Goal: Communication & Community: Answer question/provide support

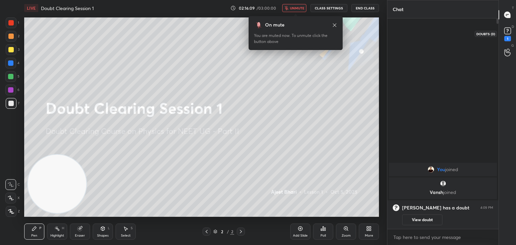
scroll to position [153, 109]
click at [504, 31] on rect at bounding box center [507, 31] width 6 height 6
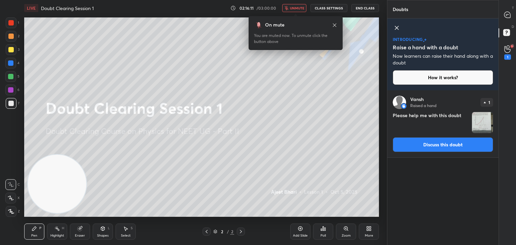
click at [486, 121] on img "grid" at bounding box center [482, 122] width 21 height 21
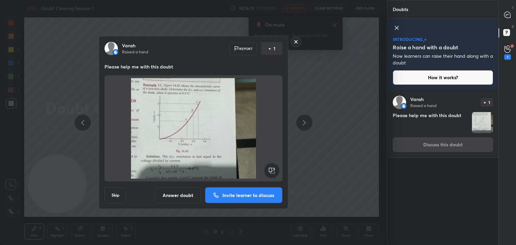
click at [196, 138] on img at bounding box center [193, 128] width 162 height 101
click at [240, 193] on p "Invite learner to discuss" at bounding box center [248, 195] width 52 height 5
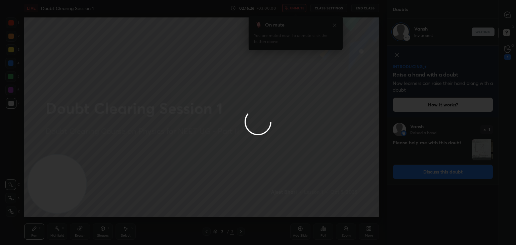
scroll to position [2, 2]
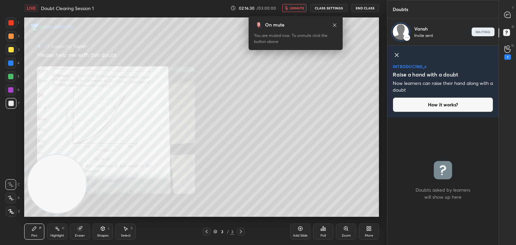
click at [298, 5] on button "unmute" at bounding box center [294, 8] width 24 height 8
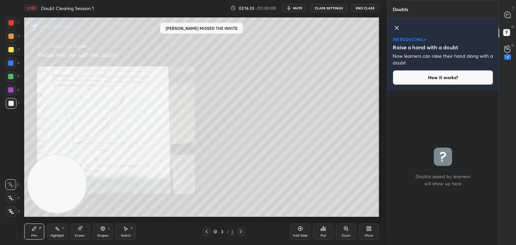
scroll to position [153, 109]
click at [508, 48] on icon at bounding box center [507, 49] width 6 height 8
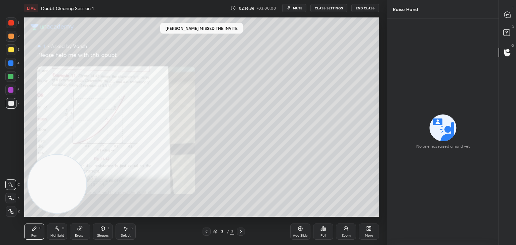
click at [497, 6] on div "Raise Hand" at bounding box center [442, 9] width 111 height 18
click at [513, 15] on div at bounding box center [506, 15] width 13 height 12
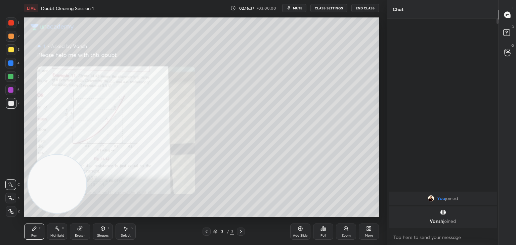
scroll to position [208, 109]
click at [507, 27] on div "D Doubts (D)" at bounding box center [506, 33] width 17 height 19
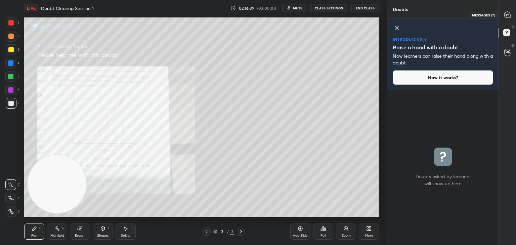
click at [505, 13] on icon at bounding box center [507, 15] width 6 height 6
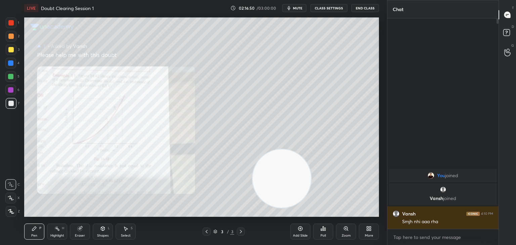
drag, startPoint x: 74, startPoint y: 186, endPoint x: 298, endPoint y: 180, distance: 224.6
click at [298, 180] on video at bounding box center [281, 178] width 58 height 58
click at [346, 237] on div "Zoom" at bounding box center [345, 235] width 9 height 3
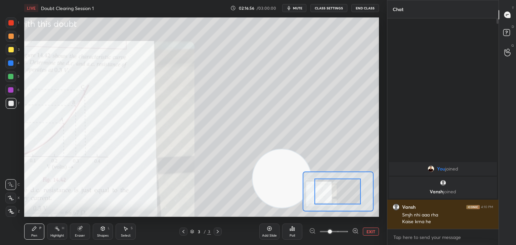
drag, startPoint x: 321, startPoint y: 197, endPoint x: 314, endPoint y: 196, distance: 7.1
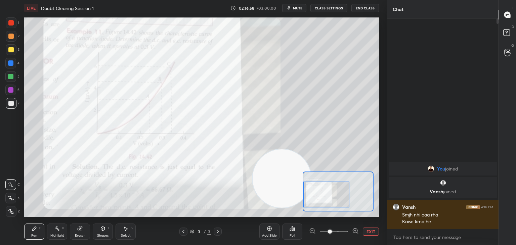
drag, startPoint x: 322, startPoint y: 191, endPoint x: 308, endPoint y: 194, distance: 14.7
click at [308, 194] on div at bounding box center [326, 195] width 46 height 26
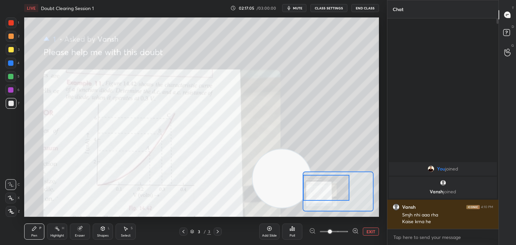
drag, startPoint x: 330, startPoint y: 200, endPoint x: 324, endPoint y: 194, distance: 9.5
click at [324, 194] on div at bounding box center [326, 188] width 46 height 26
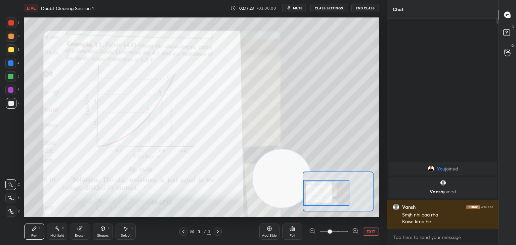
drag, startPoint x: 314, startPoint y: 180, endPoint x: 310, endPoint y: 185, distance: 6.7
click at [310, 185] on div at bounding box center [326, 193] width 46 height 26
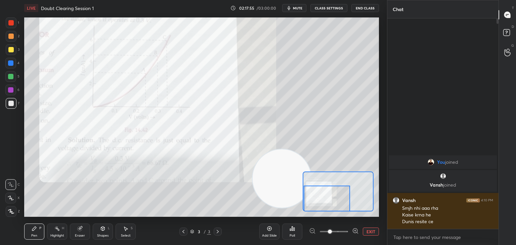
drag, startPoint x: 310, startPoint y: 184, endPoint x: 310, endPoint y: 188, distance: 3.7
click at [311, 190] on div at bounding box center [326, 199] width 46 height 26
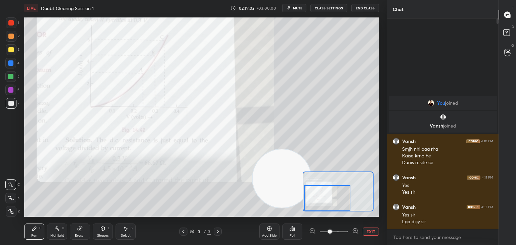
click at [303, 5] on button "mute" at bounding box center [294, 8] width 24 height 8
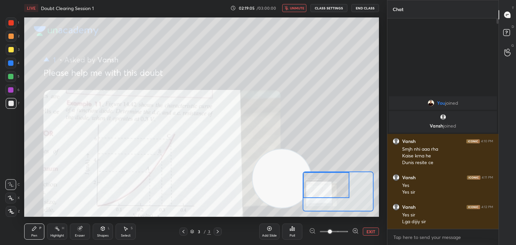
drag, startPoint x: 326, startPoint y: 196, endPoint x: 325, endPoint y: 172, distance: 24.5
click at [325, 172] on div at bounding box center [337, 192] width 71 height 40
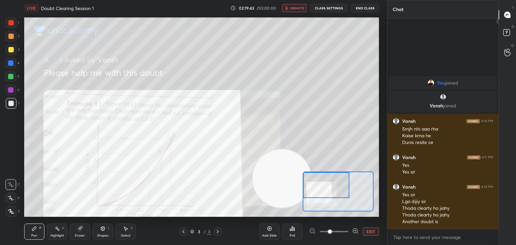
click at [436, 68] on div "You joined [PERSON_NAME] joined [PERSON_NAME] 4:10 PM Smjh nhi aaa rha Kaise kr…" at bounding box center [442, 123] width 111 height 210
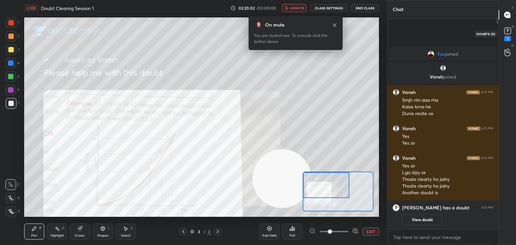
click at [512, 32] on icon at bounding box center [507, 31] width 10 height 10
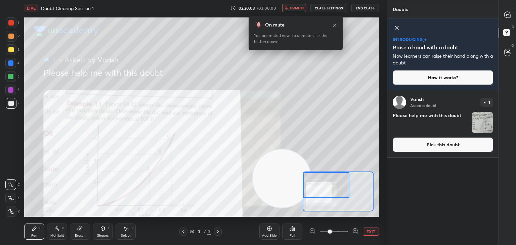
click at [483, 124] on img "grid" at bounding box center [482, 122] width 21 height 21
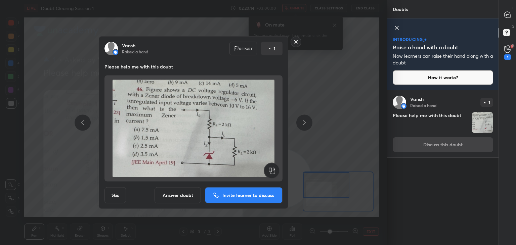
click at [181, 129] on img at bounding box center [193, 128] width 162 height 101
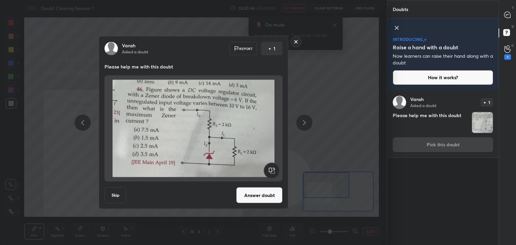
click at [181, 129] on img at bounding box center [193, 128] width 162 height 101
click at [510, 49] on icon at bounding box center [507, 49] width 6 height 8
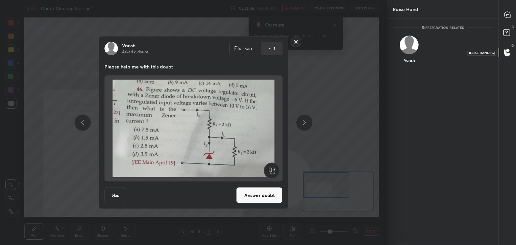
scroll to position [2, 2]
click at [507, 36] on rect at bounding box center [506, 33] width 6 height 6
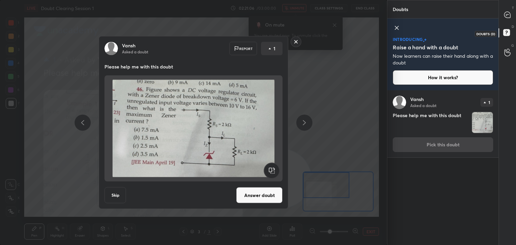
click at [510, 14] on icon at bounding box center [506, 14] width 7 height 7
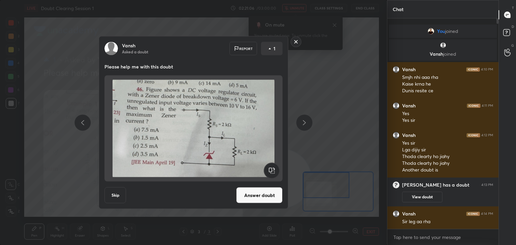
scroll to position [208, 109]
click at [253, 195] on button "Answer doubt" at bounding box center [259, 195] width 46 height 16
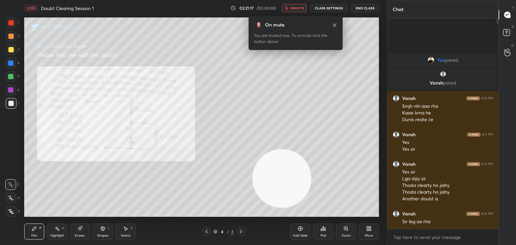
click at [287, 6] on icon "button" at bounding box center [286, 8] width 4 height 4
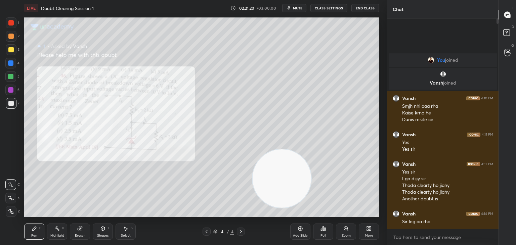
click at [12, 198] on icon at bounding box center [10, 198] width 5 height 4
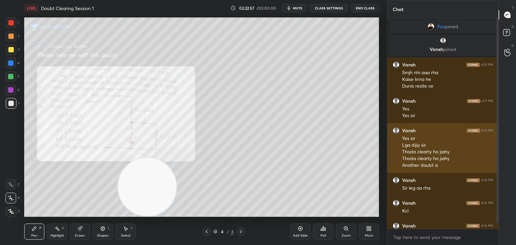
click at [461, 150] on div "Thoda clearty ho jiahy" at bounding box center [447, 152] width 91 height 7
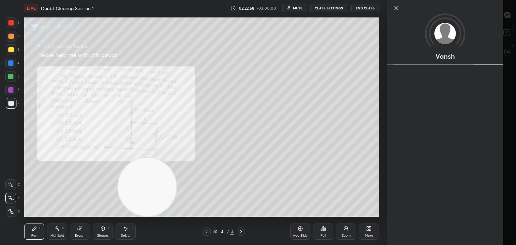
scroll to position [12, 0]
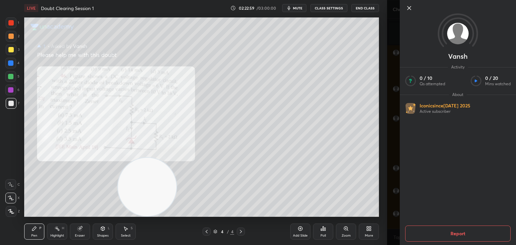
click at [408, 9] on icon at bounding box center [409, 8] width 8 height 8
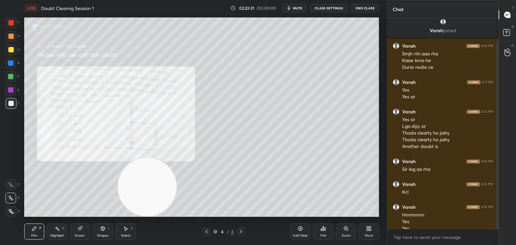
scroll to position [26, 0]
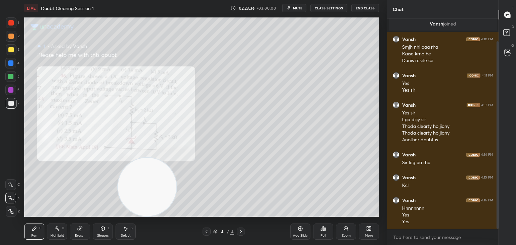
click at [13, 26] on div at bounding box center [11, 22] width 11 height 11
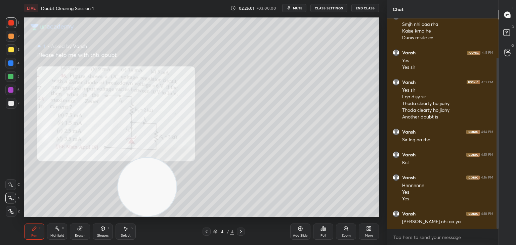
scroll to position [55, 0]
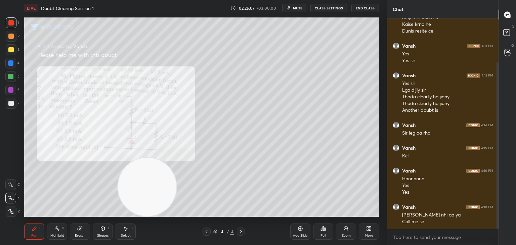
click at [75, 230] on div "Eraser" at bounding box center [80, 232] width 20 height 16
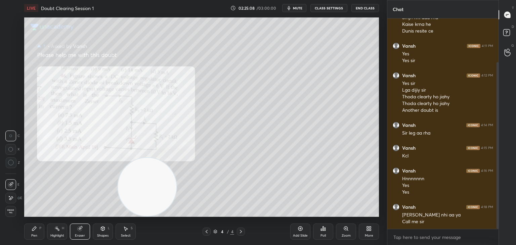
click at [11, 210] on span "Erase all" at bounding box center [11, 211] width 10 height 5
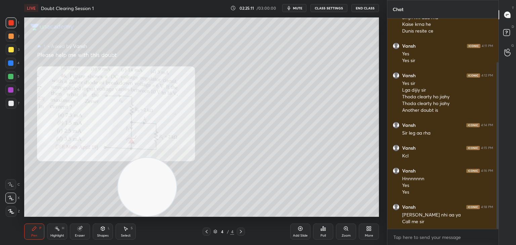
click at [294, 8] on button "mute" at bounding box center [294, 8] width 24 height 8
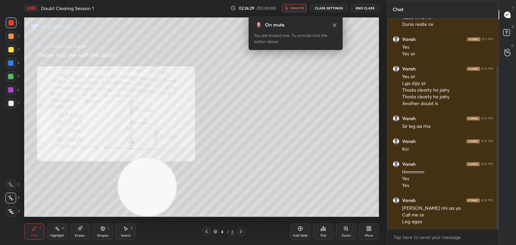
click at [298, 9] on span "unmute" at bounding box center [297, 8] width 14 height 5
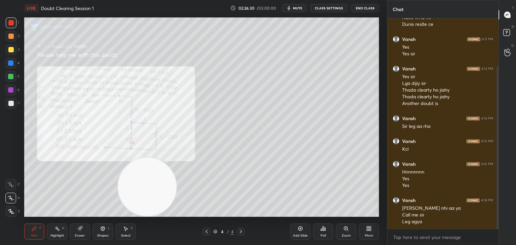
click at [345, 229] on icon at bounding box center [345, 228] width 0 height 1
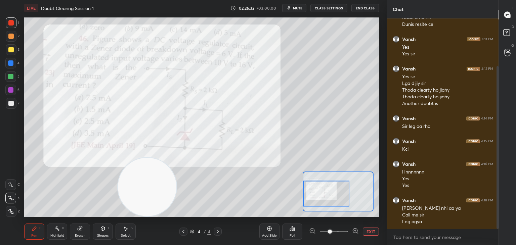
click at [356, 230] on icon at bounding box center [355, 231] width 7 height 7
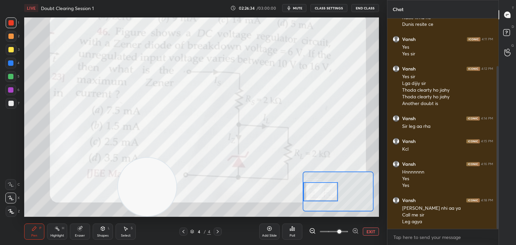
click at [296, 8] on span "mute" at bounding box center [297, 8] width 9 height 5
click at [299, 6] on span "unmute" at bounding box center [297, 8] width 14 height 5
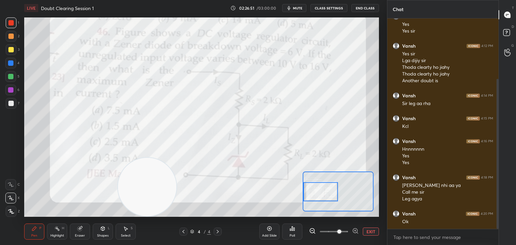
click at [372, 233] on button "EXIT" at bounding box center [370, 232] width 16 height 8
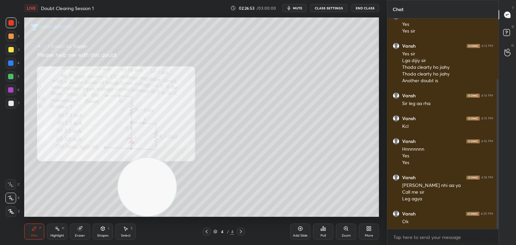
click at [208, 235] on div at bounding box center [206, 232] width 8 height 8
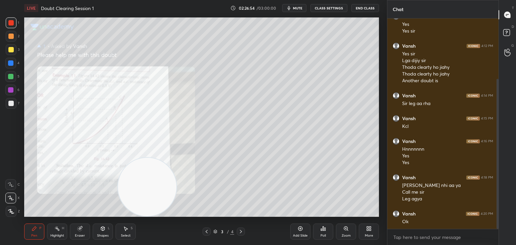
click at [291, 8] on icon "button" at bounding box center [288, 7] width 5 height 5
click at [208, 233] on icon at bounding box center [206, 231] width 5 height 5
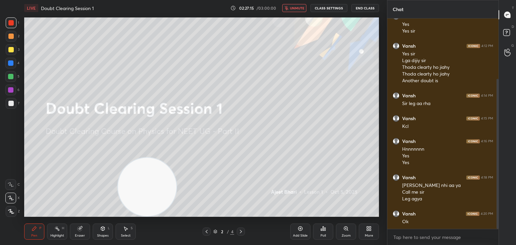
click at [0, 31] on div "1 2 3 4 5 6 7 C X Z C X Z E E Erase all H H" at bounding box center [10, 116] width 21 height 199
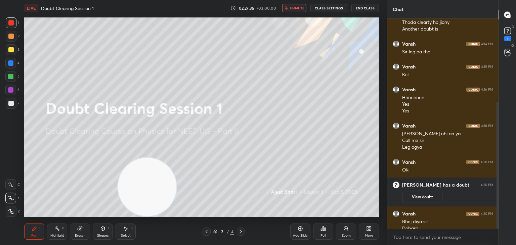
scroll to position [138, 0]
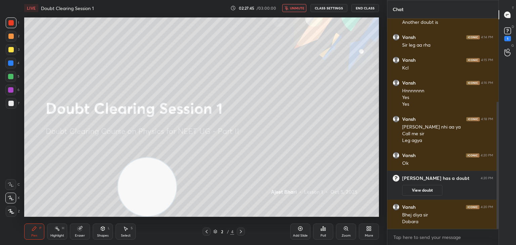
click at [0, 31] on div "1 2 3 4 5 6 7 C X Z C X Z E E Erase all H H" at bounding box center [10, 116] width 21 height 199
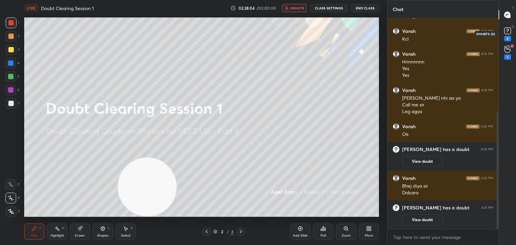
click at [507, 35] on icon at bounding box center [507, 31] width 10 height 10
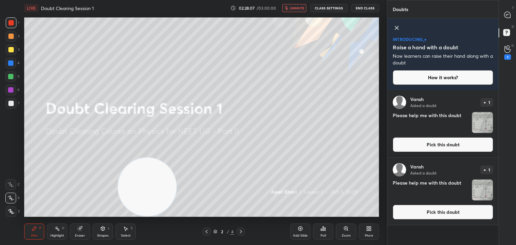
click at [482, 123] on img "grid" at bounding box center [482, 122] width 21 height 21
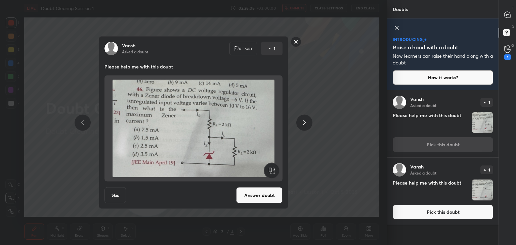
click at [270, 193] on button "Answer doubt" at bounding box center [259, 195] width 46 height 16
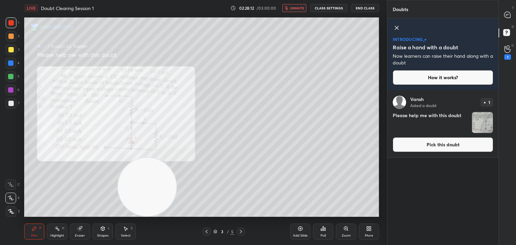
click at [296, 9] on span "unmute" at bounding box center [297, 8] width 14 height 5
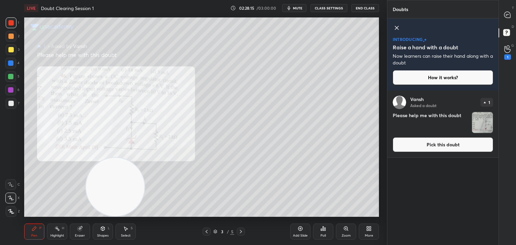
click at [341, 225] on div "Zoom" at bounding box center [346, 232] width 20 height 16
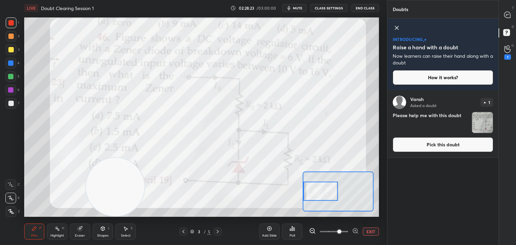
click at [515, 14] on div "T Messages (T)" at bounding box center [506, 14] width 17 height 19
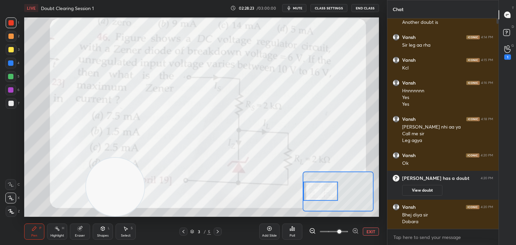
scroll to position [208, 109]
click at [14, 184] on div at bounding box center [10, 184] width 11 height 11
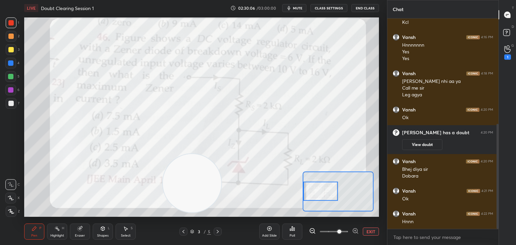
scroll to position [211, 0]
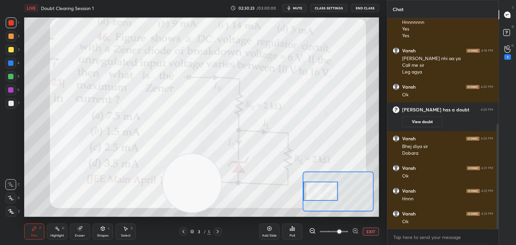
click at [371, 233] on button "EXIT" at bounding box center [370, 232] width 16 height 8
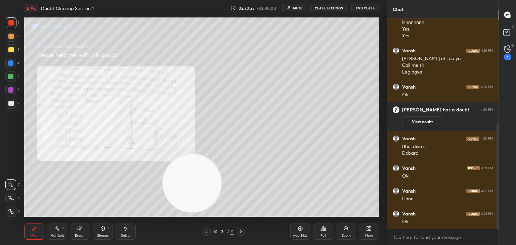
click at [300, 9] on span "mute" at bounding box center [297, 8] width 9 height 5
click at [500, 31] on div at bounding box center [506, 34] width 13 height 12
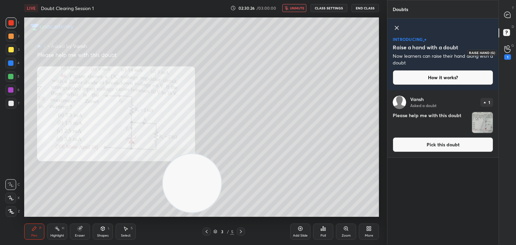
click at [508, 55] on div "1" at bounding box center [507, 56] width 7 height 5
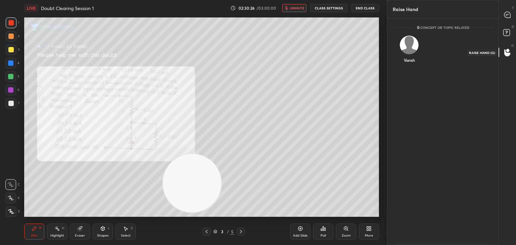
scroll to position [2, 2]
click at [506, 34] on rect at bounding box center [506, 33] width 6 height 6
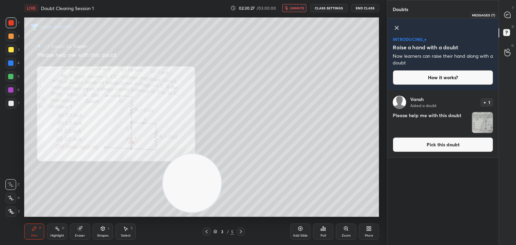
click at [508, 15] on icon at bounding box center [507, 15] width 6 height 6
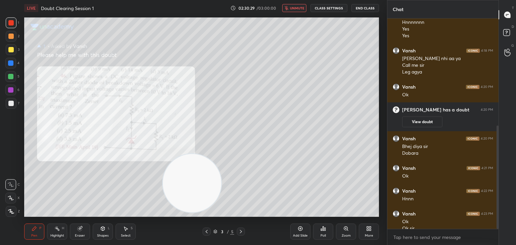
scroll to position [218, 0]
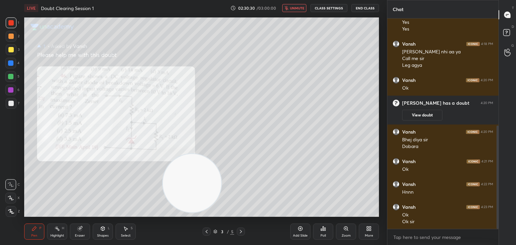
click at [204, 233] on icon at bounding box center [206, 231] width 5 height 5
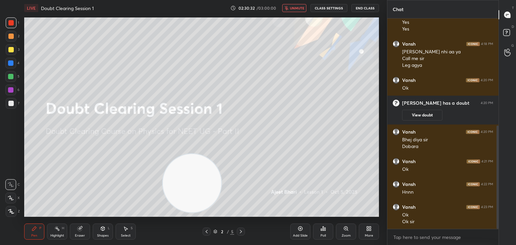
click at [13, 105] on div at bounding box center [10, 103] width 5 height 5
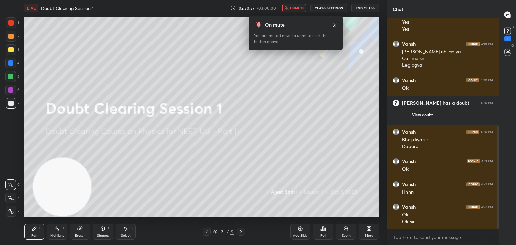
scroll to position [247, 0]
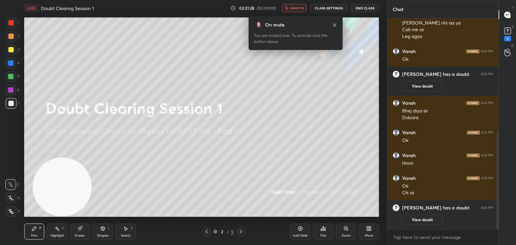
click at [515, 34] on div "D Doubts (D) 1" at bounding box center [506, 33] width 17 height 19
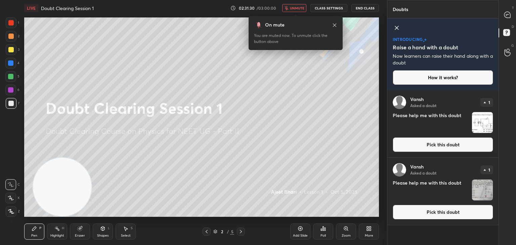
click at [477, 117] on img "grid" at bounding box center [482, 122] width 21 height 21
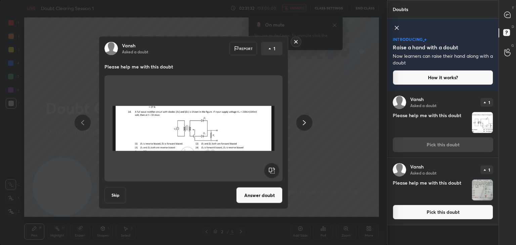
click at [296, 41] on rect at bounding box center [296, 42] width 10 height 10
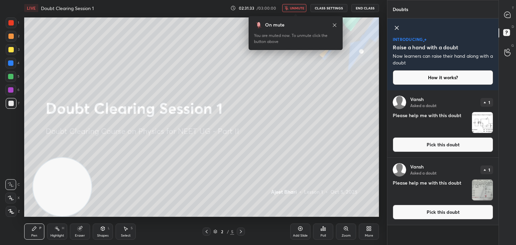
click at [300, 10] on span "unmute" at bounding box center [297, 8] width 14 height 5
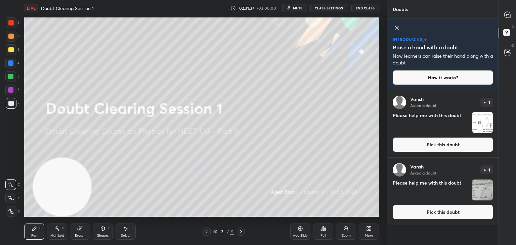
click at [393, 27] on icon at bounding box center [396, 28] width 8 height 8
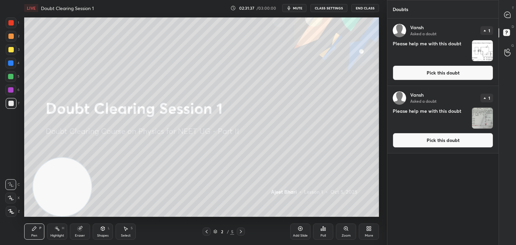
scroll to position [225, 109]
click at [505, 16] on icon at bounding box center [507, 15] width 6 height 6
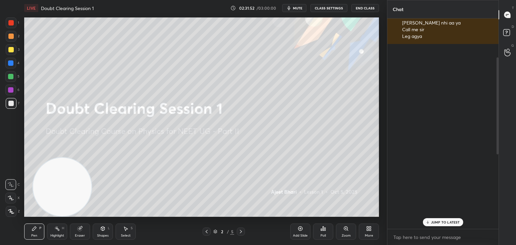
scroll to position [0, 0]
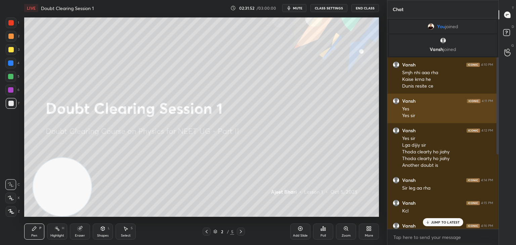
click at [424, 94] on div "[PERSON_NAME] 4:11 PM Yes Yes sir" at bounding box center [442, 109] width 111 height 30
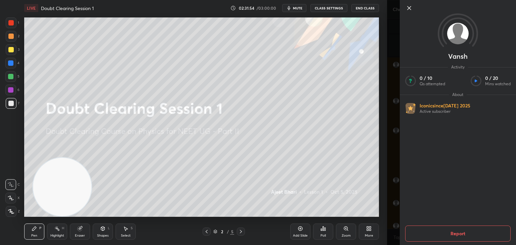
click at [409, 10] on icon at bounding box center [409, 8] width 8 height 8
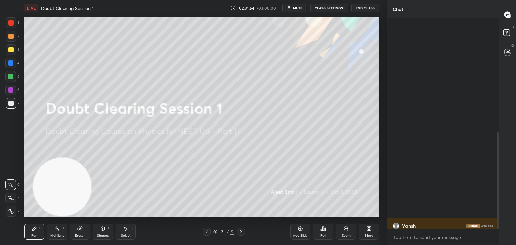
scroll to position [247, 0]
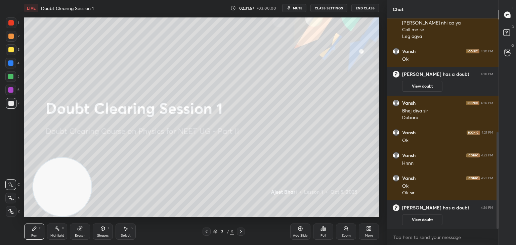
click at [298, 7] on span "mute" at bounding box center [297, 8] width 9 height 5
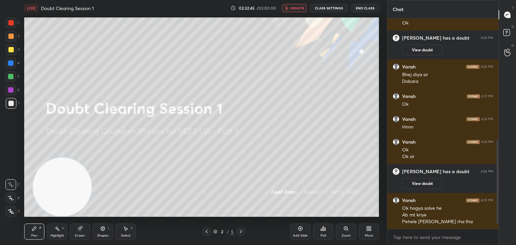
scroll to position [312, 0]
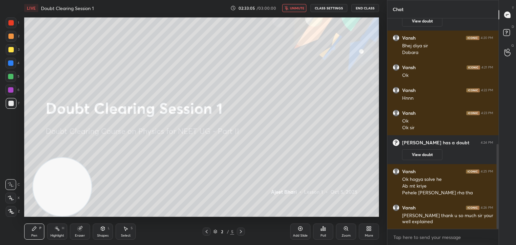
click at [295, 10] on span "unmute" at bounding box center [297, 8] width 14 height 5
click at [295, 10] on button "mute" at bounding box center [294, 8] width 24 height 8
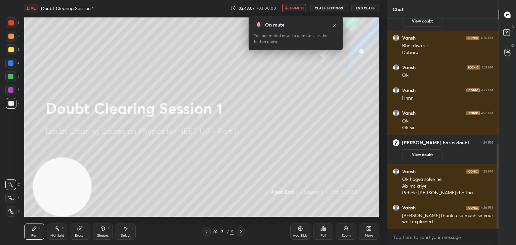
scroll to position [336, 0]
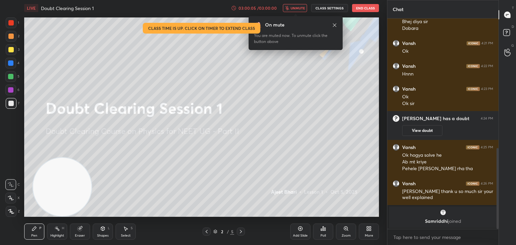
click at [366, 7] on button "End Class" at bounding box center [365, 8] width 27 height 8
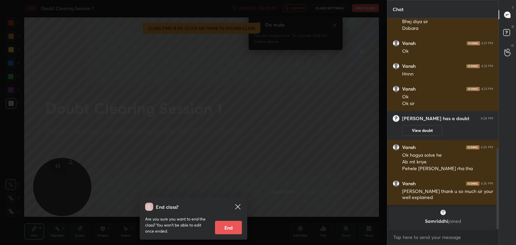
click at [236, 231] on button "End" at bounding box center [228, 227] width 27 height 13
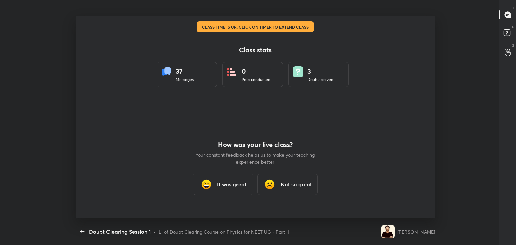
scroll to position [0, 0]
click at [207, 182] on img at bounding box center [205, 184] width 13 height 13
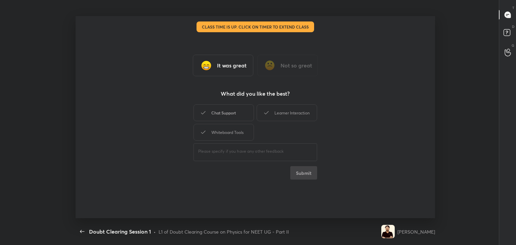
click at [241, 116] on div "Chat Support" at bounding box center [223, 112] width 60 height 17
click at [285, 109] on div "Learner Interaction" at bounding box center [286, 112] width 60 height 17
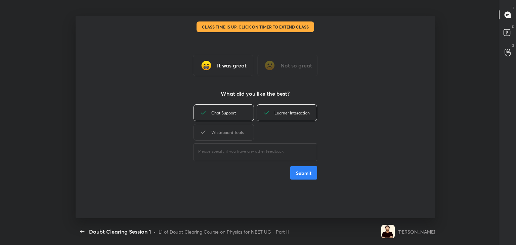
click at [240, 142] on div "​" at bounding box center [255, 151] width 124 height 19
click at [238, 136] on div "Whiteboard Tools" at bounding box center [223, 132] width 60 height 17
click at [295, 171] on button "Submit" at bounding box center [303, 172] width 27 height 13
click at [295, 171] on div "Chat Support Learner Interaction Whiteboard Tools ​ Submit" at bounding box center [255, 141] width 124 height 77
